Goal: Task Accomplishment & Management: Use online tool/utility

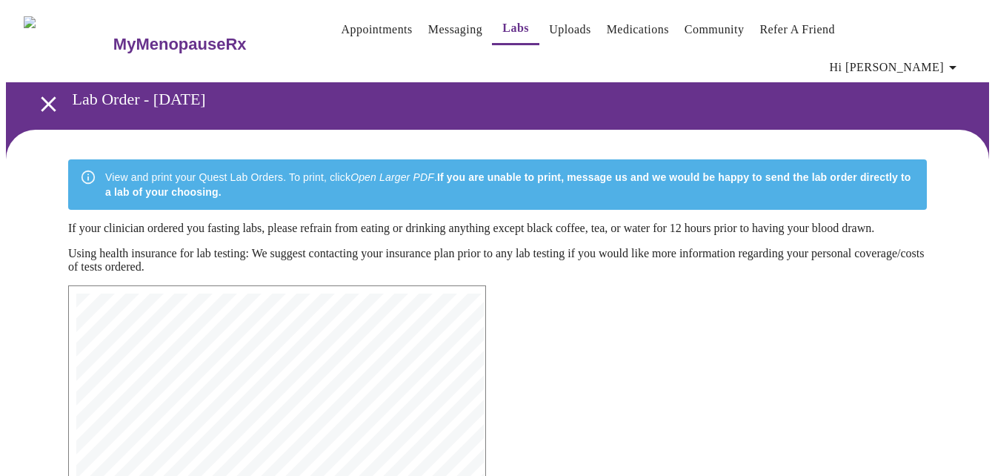
scroll to position [426, 0]
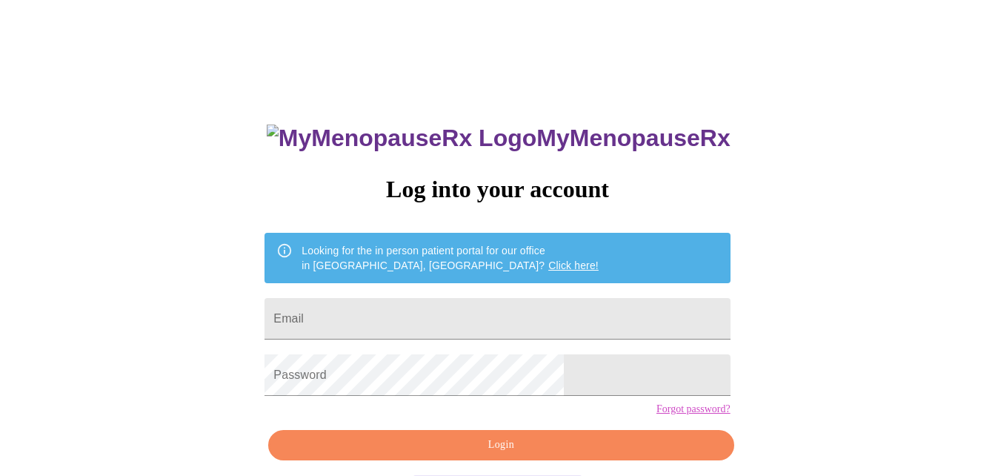
scroll to position [62, 0]
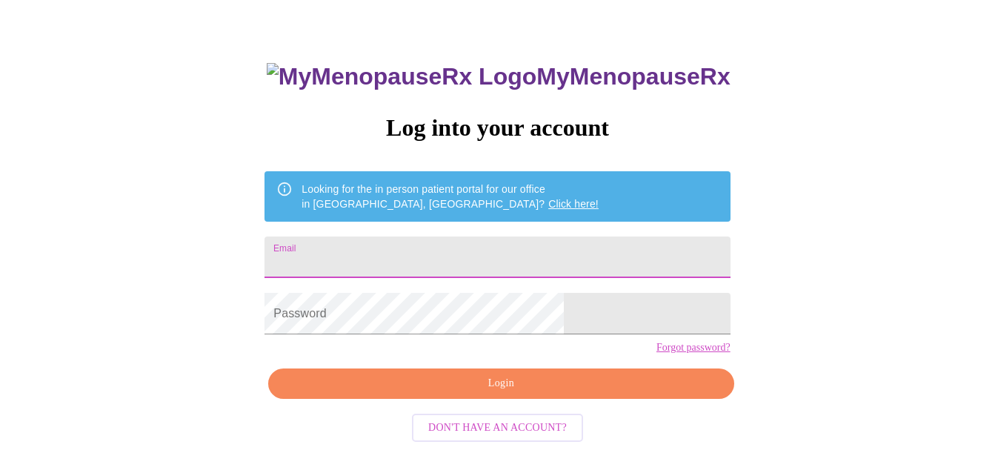
drag, startPoint x: 464, startPoint y: 242, endPoint x: 443, endPoint y: 234, distance: 22.3
click at [460, 242] on input "Email" at bounding box center [497, 257] width 465 height 42
type input "[EMAIL_ADDRESS][DOMAIN_NAME]"
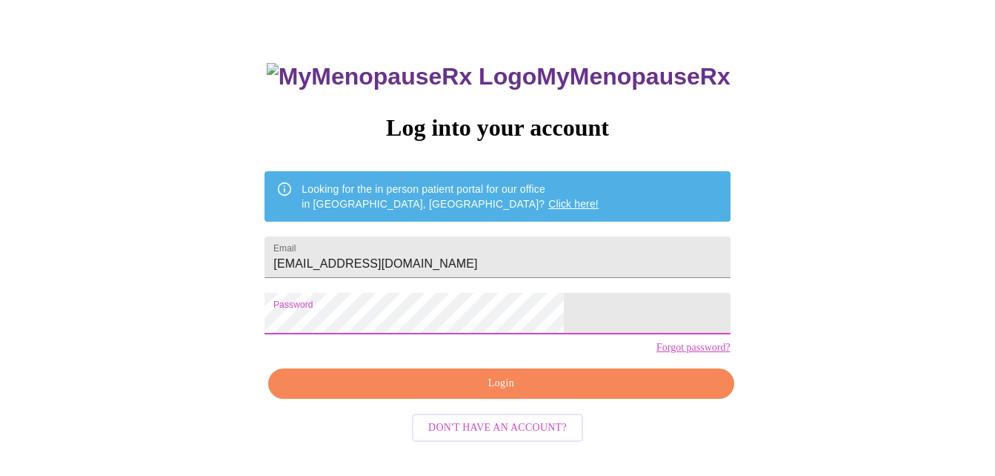
click at [385, 393] on span "Login" at bounding box center [500, 383] width 431 height 19
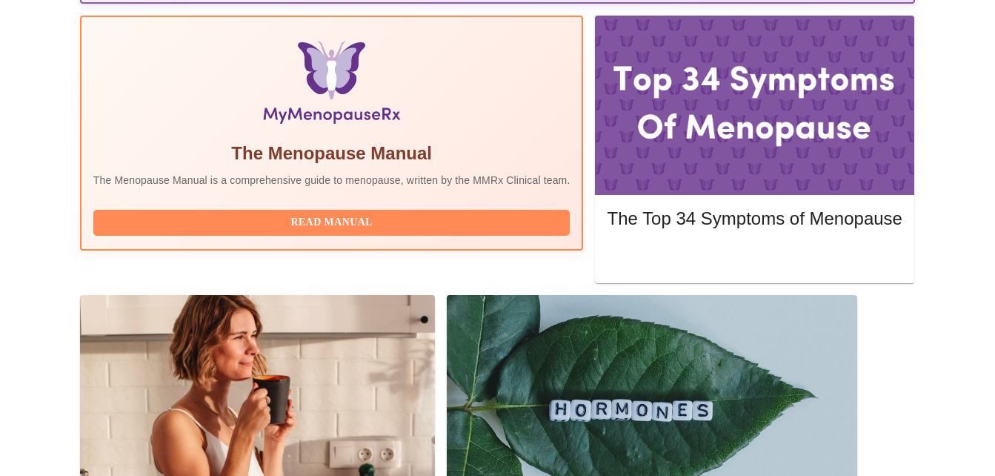
scroll to position [505, 0]
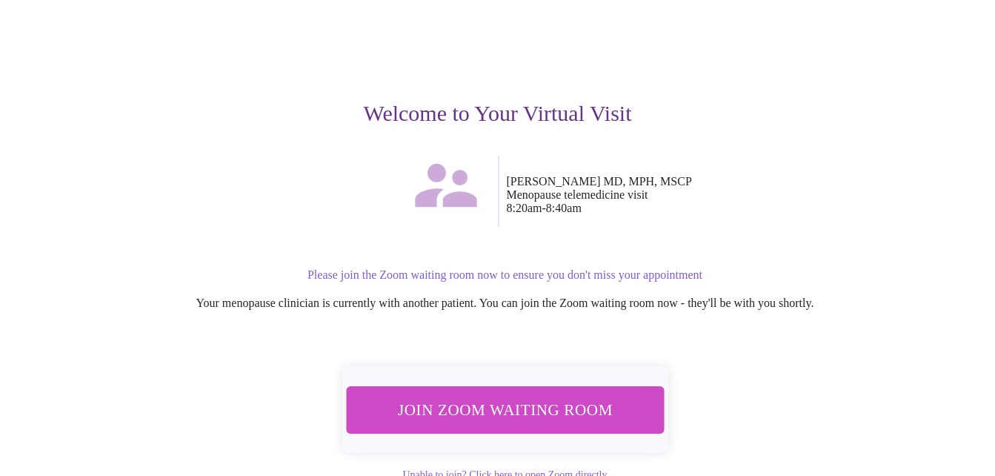
scroll to position [143, 0]
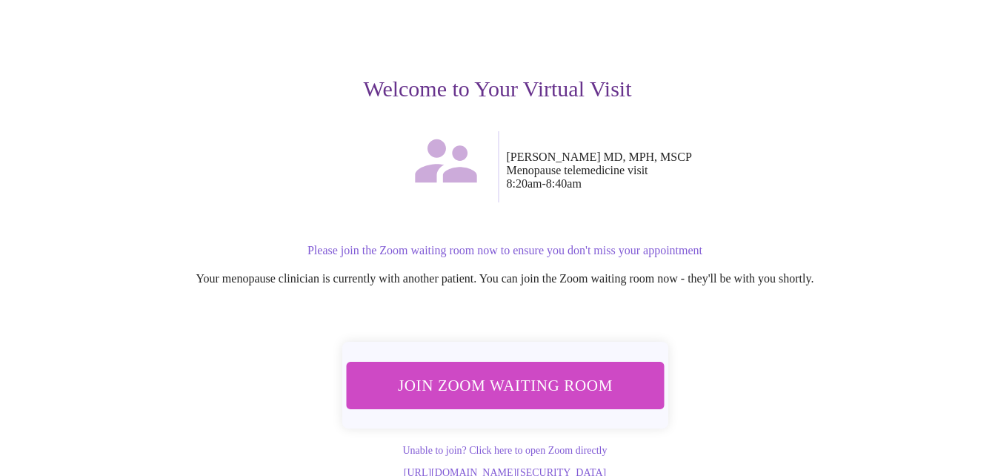
click at [520, 371] on span "Join Zoom Waiting Room" at bounding box center [505, 384] width 282 height 27
